Goal: Check status: Check status

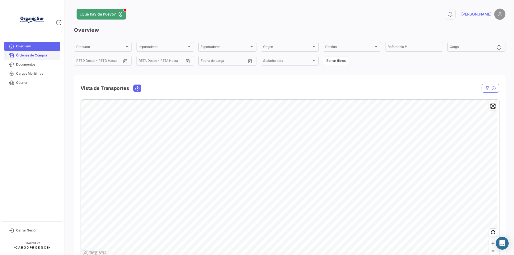
click at [31, 55] on span "Órdenes de Compra" at bounding box center [37, 55] width 42 height 5
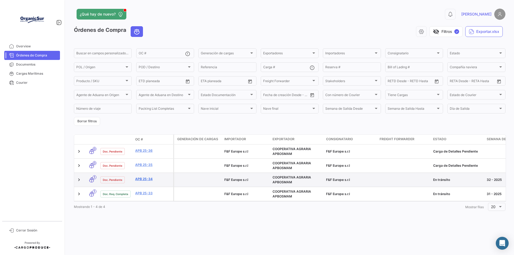
click at [140, 177] on link "APB 25-34" at bounding box center [153, 179] width 36 height 5
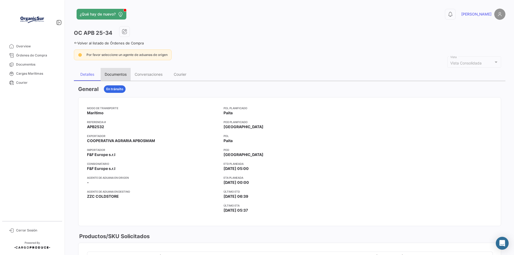
click at [120, 78] on div "Documentos" at bounding box center [116, 74] width 30 height 13
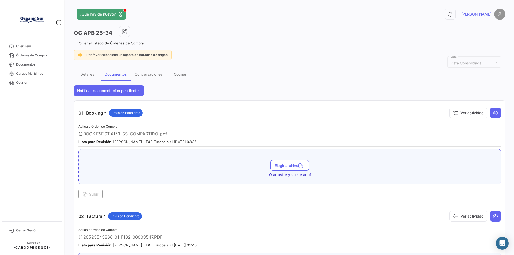
scroll to position [107, 0]
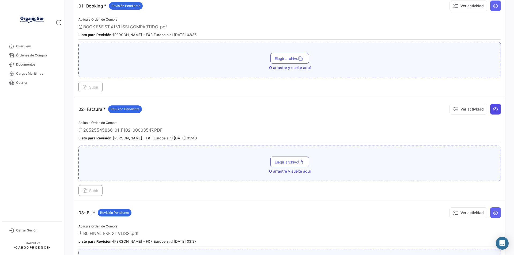
click at [494, 109] on icon at bounding box center [495, 108] width 5 height 5
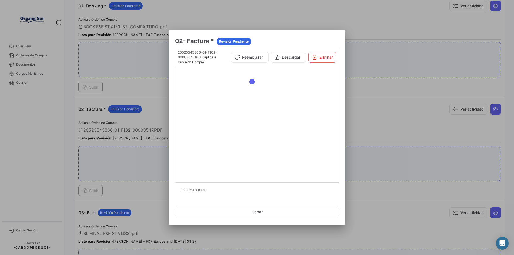
click at [385, 88] on div at bounding box center [257, 127] width 514 height 255
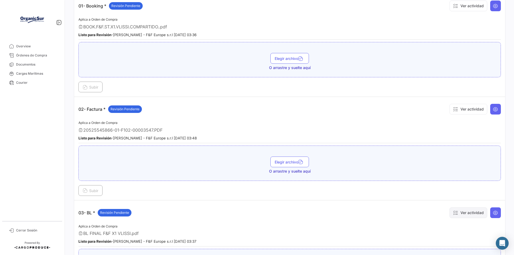
click at [464, 210] on button "Ver actividad" at bounding box center [468, 212] width 38 height 11
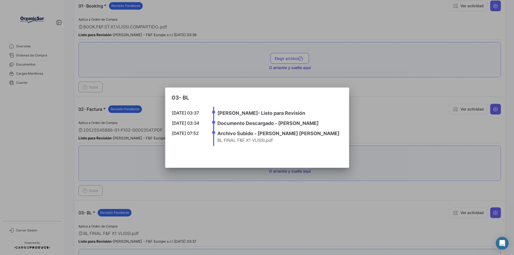
drag, startPoint x: 399, startPoint y: 108, endPoint x: 485, endPoint y: 116, distance: 86.0
click at [410, 109] on div at bounding box center [257, 127] width 514 height 255
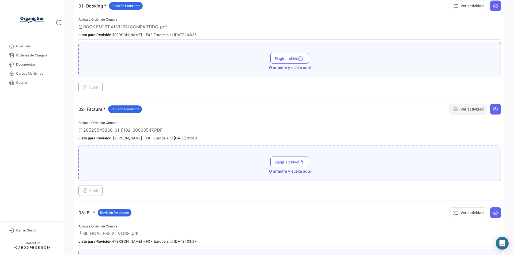
click at [474, 110] on button "Ver actividad" at bounding box center [468, 109] width 38 height 11
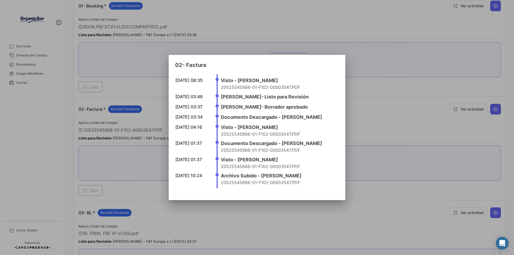
click at [401, 114] on div at bounding box center [257, 127] width 514 height 255
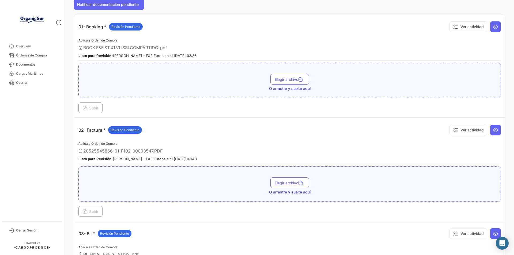
scroll to position [54, 0]
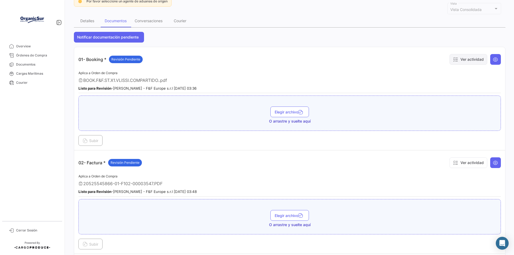
click at [463, 60] on button "Ver actividad" at bounding box center [468, 59] width 38 height 11
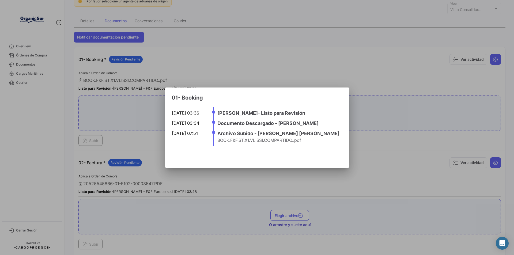
click at [411, 149] on div at bounding box center [257, 127] width 514 height 255
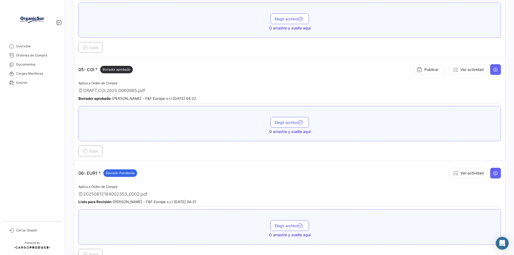
scroll to position [482, 0]
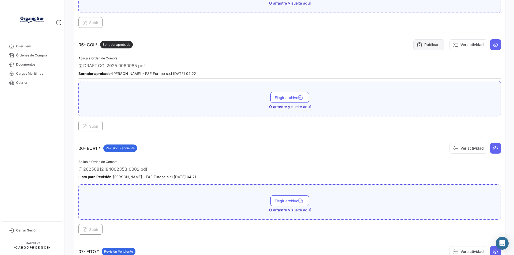
click at [433, 44] on button "Publicar" at bounding box center [428, 44] width 31 height 11
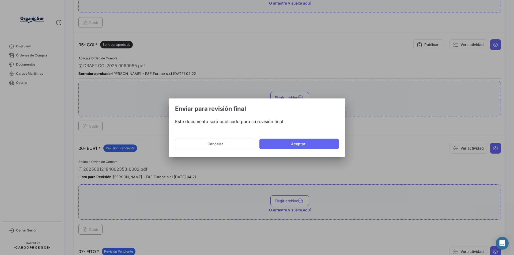
click at [349, 144] on div at bounding box center [257, 127] width 514 height 255
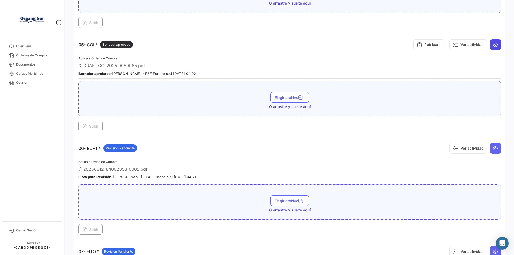
click at [495, 44] on icon at bounding box center [495, 44] width 5 height 5
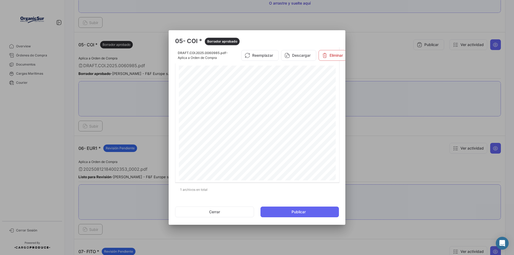
click at [427, 161] on div at bounding box center [257, 127] width 514 height 255
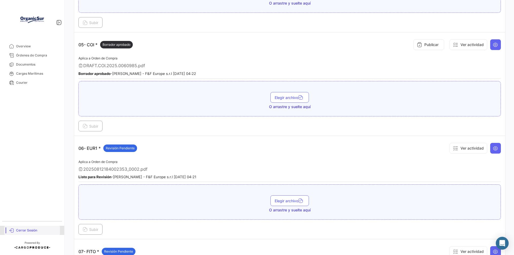
click at [38, 226] on link "Cerrar Sesión" at bounding box center [32, 230] width 56 height 9
